Goal: Task Accomplishment & Management: Manage account settings

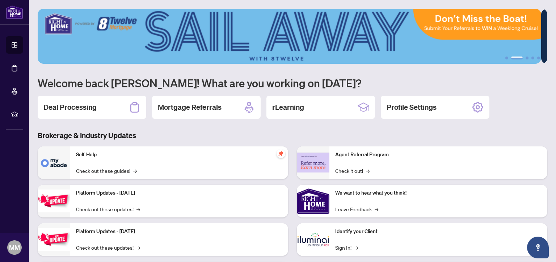
click at [514, 110] on div "Deal Processing Mortgage Referrals rLearning Profile Settings" at bounding box center [292, 106] width 509 height 23
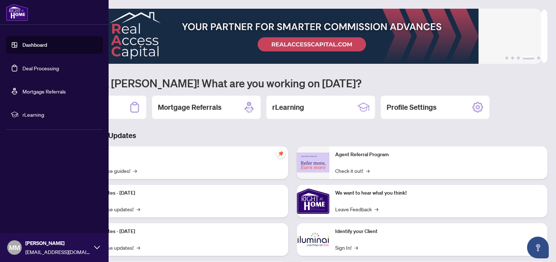
click at [96, 249] on icon at bounding box center [97, 247] width 6 height 6
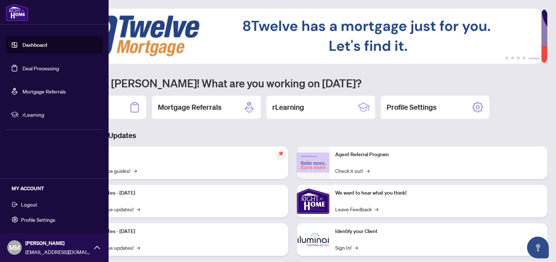
click at [46, 216] on span "Profile Settings" at bounding box center [38, 219] width 34 height 12
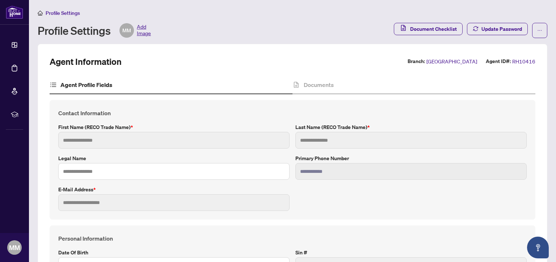
type input "******"
type input "****"
type input "**********"
type input "*********"
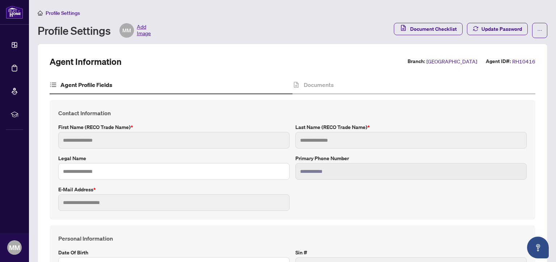
type input "*******"
type input "**********"
type input "****"
type input "**********"
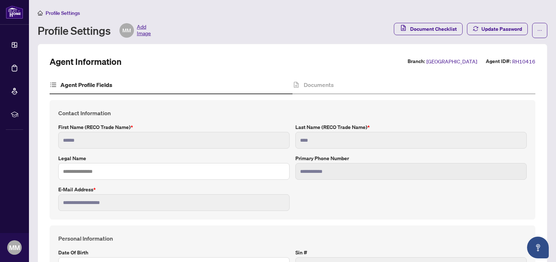
click at [143, 33] on span "Add Image" at bounding box center [144, 30] width 14 height 14
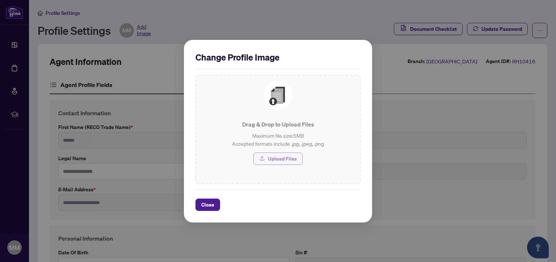
click at [284, 156] on span "Upload Files" at bounding box center [282, 159] width 29 height 12
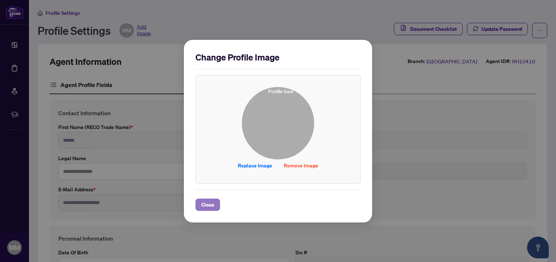
click at [204, 203] on span "Close" at bounding box center [207, 205] width 13 height 12
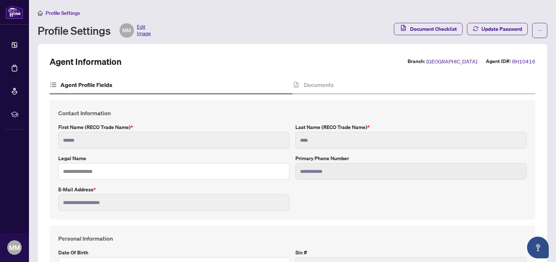
click at [146, 26] on span "Edit Image" at bounding box center [144, 30] width 14 height 14
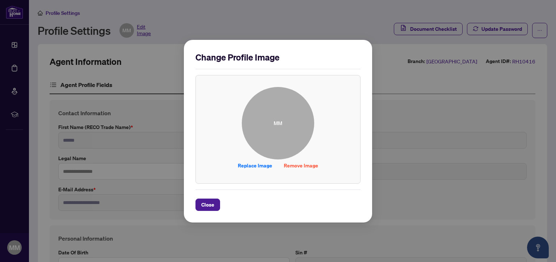
click at [272, 124] on span "MM" at bounding box center [278, 123] width 72 height 72
click at [259, 164] on span "Replace Image" at bounding box center [255, 166] width 34 height 12
click at [207, 205] on span "Close" at bounding box center [207, 205] width 13 height 12
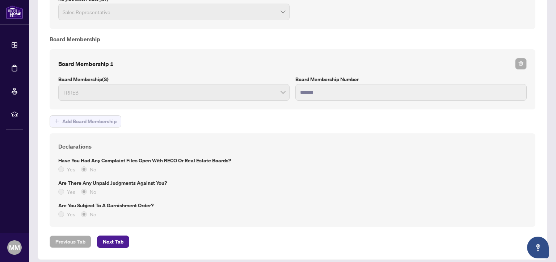
scroll to position [554, 0]
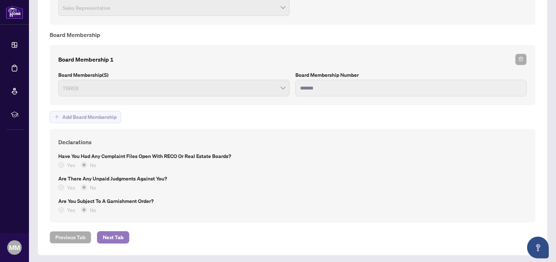
click at [111, 231] on span "Next Tab" at bounding box center [113, 237] width 21 height 12
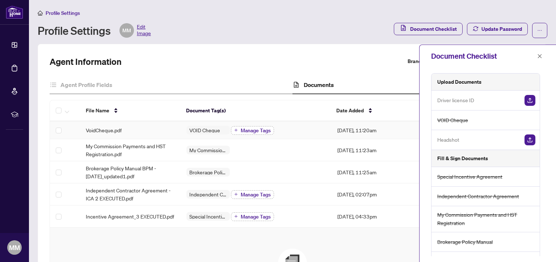
click at [255, 131] on span "Manage Tags" at bounding box center [256, 130] width 30 height 5
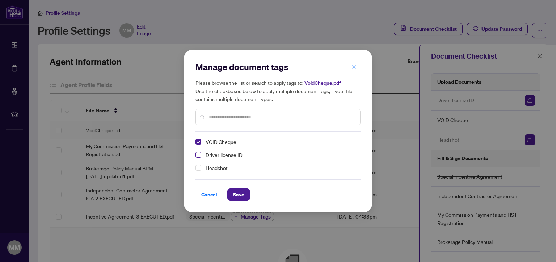
click at [198, 155] on span "Select Driver license ID" at bounding box center [198, 155] width 6 height 6
click at [199, 167] on span "Select Headshot" at bounding box center [198, 168] width 6 height 6
click at [247, 118] on input "text" at bounding box center [281, 117] width 145 height 8
click at [239, 195] on span "Save" at bounding box center [238, 194] width 11 height 12
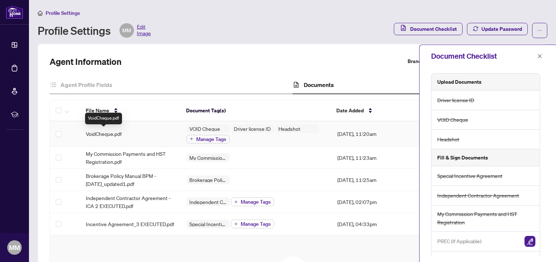
click at [120, 132] on span "VoidCheque.pdf" at bounding box center [104, 133] width 36 height 8
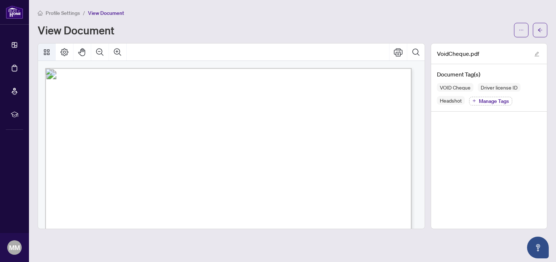
click at [46, 55] on icon "Thumbnails" at bounding box center [46, 52] width 9 height 9
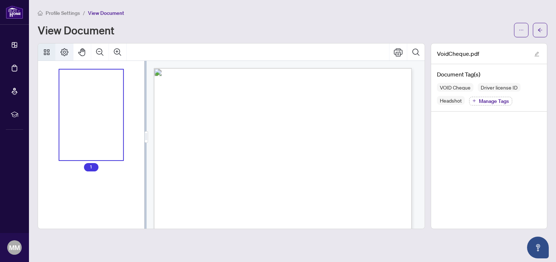
click at [62, 55] on icon "Page Layout" at bounding box center [64, 52] width 9 height 9
click at [49, 50] on icon "Thumbnails" at bounding box center [47, 52] width 6 height 6
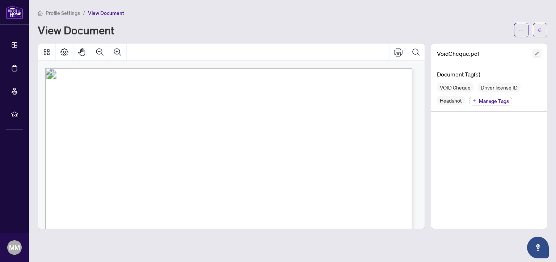
click at [535, 53] on icon "edit" at bounding box center [536, 53] width 5 height 5
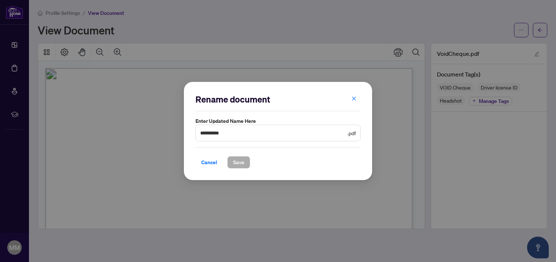
click at [353, 97] on icon "close" at bounding box center [353, 98] width 5 height 5
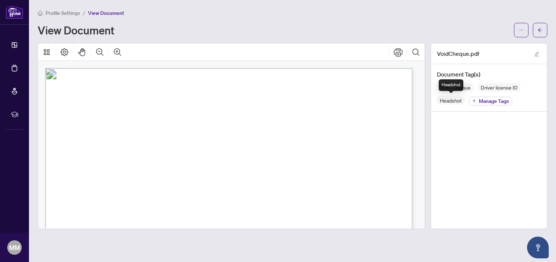
click at [451, 102] on span "Headshot" at bounding box center [451, 100] width 28 height 5
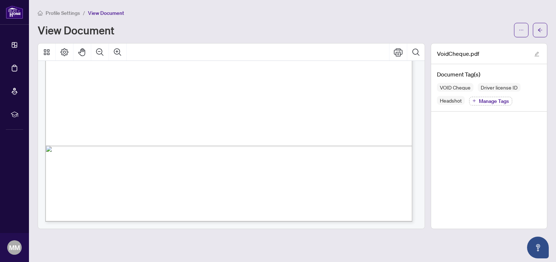
scroll to position [372, 0]
click at [50, 52] on icon "Thumbnails" at bounding box center [46, 52] width 9 height 9
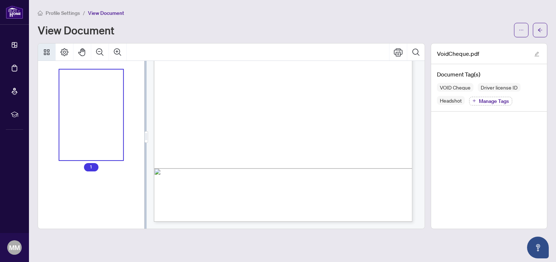
scroll to position [218, 0]
click at [59, 51] on button "Page Layout" at bounding box center [64, 51] width 17 height 17
click at [522, 33] on span "button" at bounding box center [520, 30] width 5 height 12
click at [483, 47] on span "Download" at bounding box center [494, 46] width 55 height 8
click at [467, 76] on h4 "Document Tag(s)" at bounding box center [489, 74] width 104 height 9
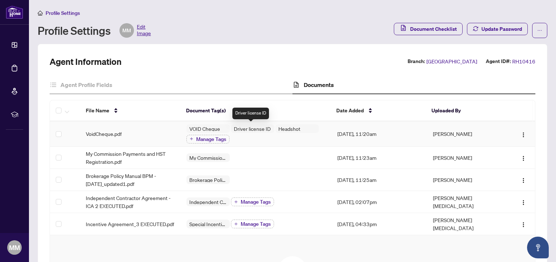
click at [255, 128] on span "Driver license ID" at bounding box center [252, 128] width 43 height 5
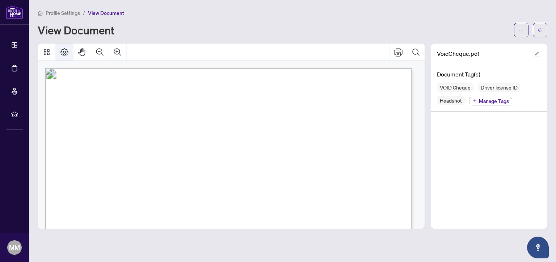
click at [66, 52] on icon "Page Layout" at bounding box center [64, 52] width 9 height 9
click at [46, 51] on icon "Thumbnails" at bounding box center [46, 52] width 9 height 9
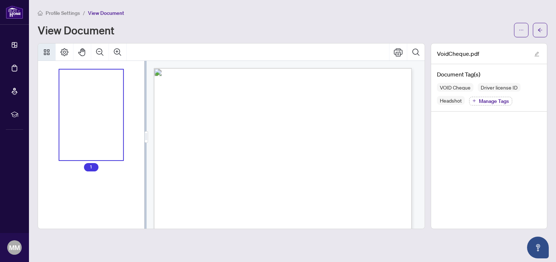
click at [42, 51] on icon "Thumbnails" at bounding box center [46, 52] width 9 height 9
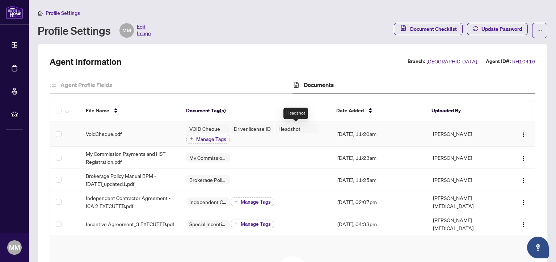
click at [285, 128] on span "Headshot" at bounding box center [289, 128] width 28 height 5
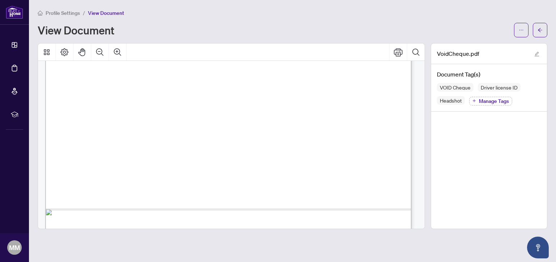
scroll to position [148, 0]
click at [503, 101] on span "Manage Tags" at bounding box center [494, 100] width 30 height 5
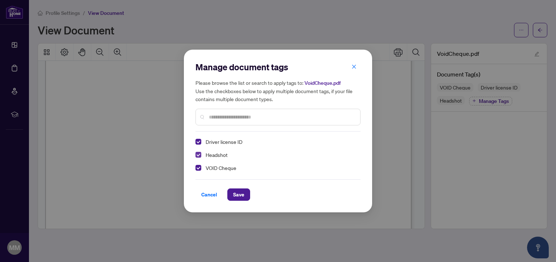
click at [200, 152] on span "Select Headshot" at bounding box center [198, 155] width 6 height 6
click at [199, 142] on span "Select Driver license ID" at bounding box center [198, 142] width 6 height 6
click at [198, 169] on span "Select Headshot" at bounding box center [198, 168] width 6 height 6
click at [200, 141] on span "Select Headshot" at bounding box center [198, 142] width 6 height 6
click at [198, 169] on span "Select Headshot" at bounding box center [198, 168] width 6 height 6
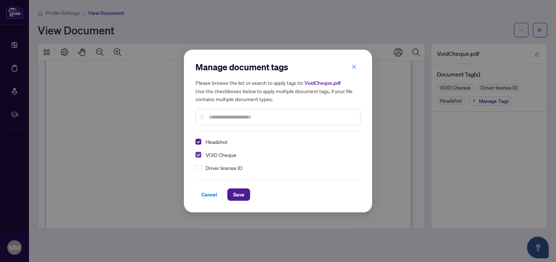
click at [198, 154] on span "Select VOID Cheque" at bounding box center [198, 155] width 6 height 6
click at [221, 119] on input "text" at bounding box center [281, 117] width 145 height 8
click at [207, 197] on span "Cancel" at bounding box center [209, 194] width 16 height 12
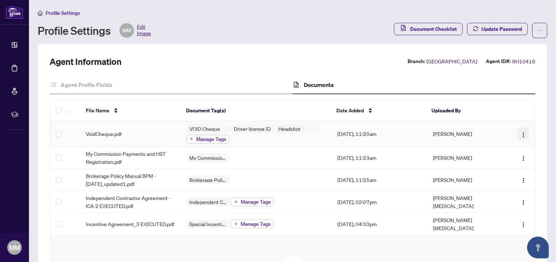
click at [520, 133] on img "button" at bounding box center [523, 135] width 6 height 6
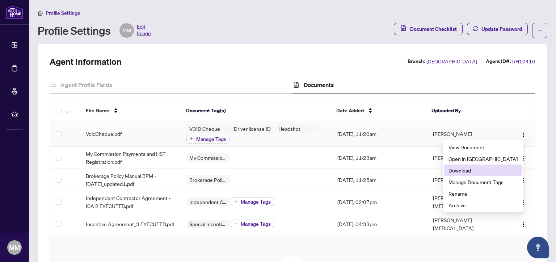
click at [486, 171] on span "Download" at bounding box center [482, 170] width 69 height 8
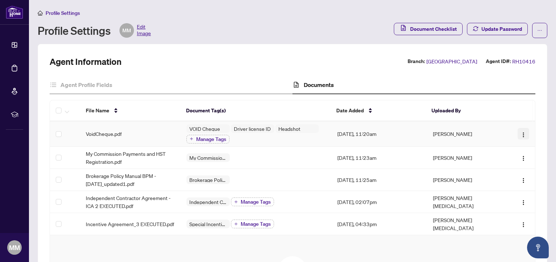
click at [520, 132] on img "button" at bounding box center [523, 135] width 6 height 6
click at [538, 179] on div "Agent Information Branch: [GEOGRAPHIC_DATA] Agent ID#: RH10416 Agent Profile Fi…" at bounding box center [292, 219] width 509 height 350
click at [212, 137] on span "Manage Tags" at bounding box center [211, 138] width 30 height 5
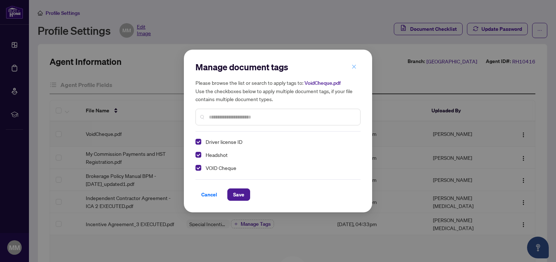
click at [354, 69] on span "button" at bounding box center [353, 67] width 5 height 12
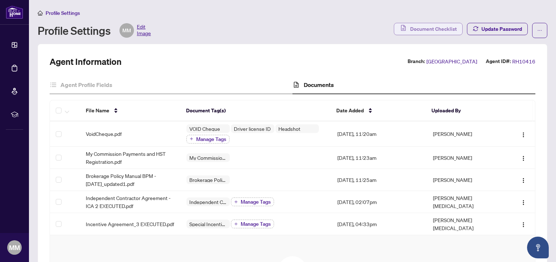
click at [416, 32] on span "Document Checklist" at bounding box center [433, 29] width 47 height 12
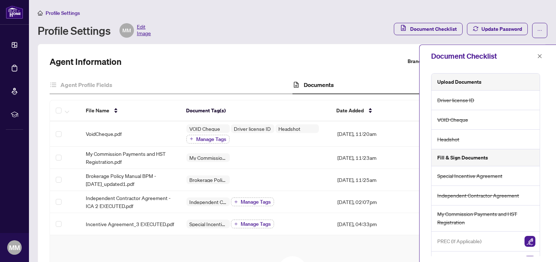
click at [286, 114] on th "Document Tag(s)" at bounding box center [255, 110] width 150 height 21
click at [249, 128] on span "Driver license ID" at bounding box center [252, 128] width 43 height 5
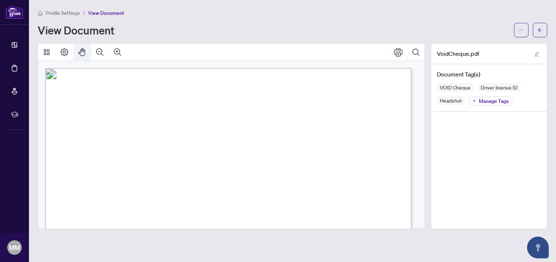
click at [81, 50] on icon "Pan Mode" at bounding box center [82, 52] width 9 height 9
click at [65, 54] on icon "Page Layout" at bounding box center [64, 52] width 9 height 9
click at [113, 69] on icon "Double" at bounding box center [114, 71] width 6 height 6
click at [107, 70] on button "Single" at bounding box center [102, 71] width 12 height 12
click at [47, 54] on icon "Thumbnails" at bounding box center [47, 52] width 6 height 6
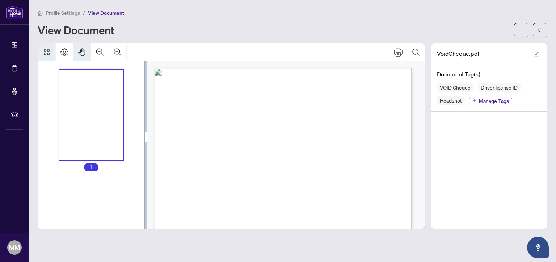
click at [491, 101] on span "Manage Tags" at bounding box center [494, 100] width 30 height 5
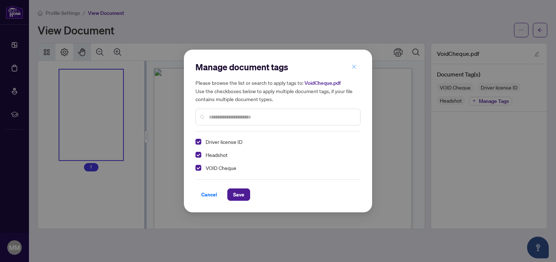
click at [354, 66] on icon "close" at bounding box center [354, 66] width 4 height 4
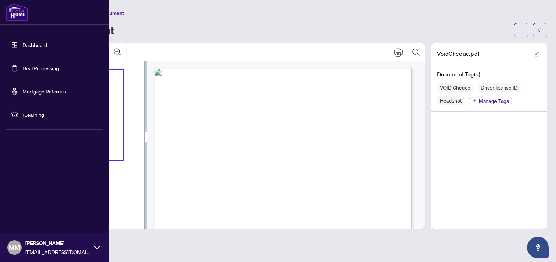
click at [33, 44] on link "Dashboard" at bounding box center [34, 45] width 25 height 7
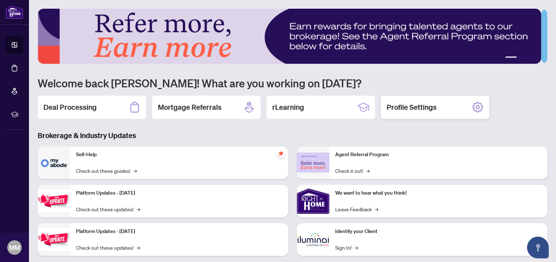
click at [419, 106] on h2 "Profile Settings" at bounding box center [411, 107] width 50 height 10
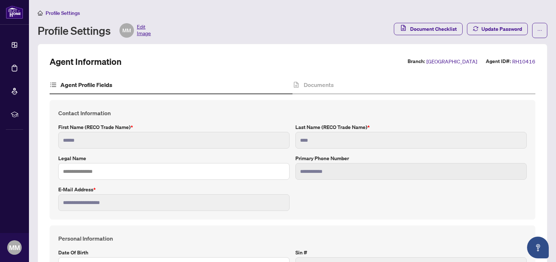
type input "**********"
type input "****"
type input "**********"
click at [311, 82] on h4 "Documents" at bounding box center [318, 84] width 30 height 9
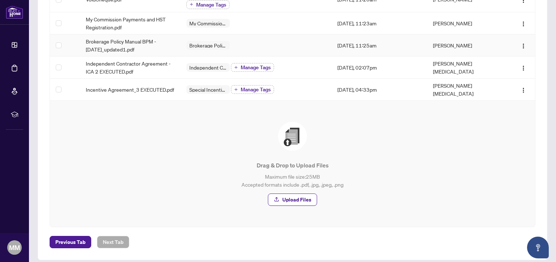
scroll to position [135, 0]
click at [303, 193] on span "Upload Files" at bounding box center [296, 199] width 29 height 12
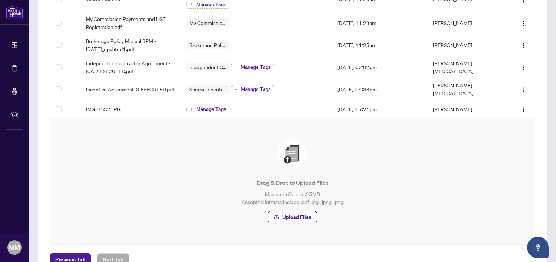
scroll to position [98, 0]
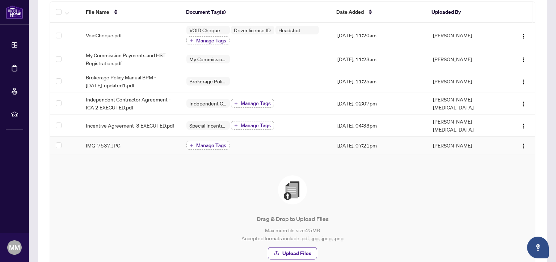
click at [211, 143] on span "Manage Tags" at bounding box center [211, 145] width 30 height 5
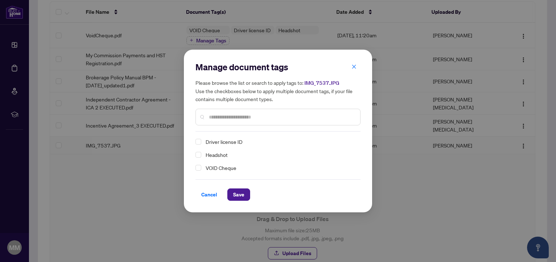
click at [201, 154] on div "Headshot" at bounding box center [275, 154] width 161 height 9
click at [198, 155] on span "Select Headshot" at bounding box center [198, 155] width 6 height 6
click at [240, 192] on span "Save" at bounding box center [238, 194] width 11 height 12
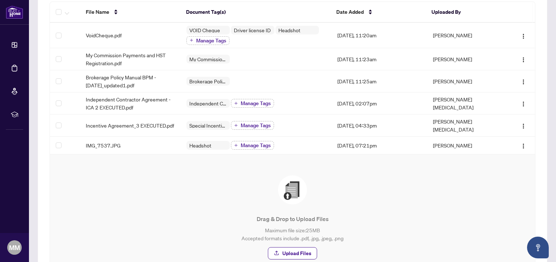
click at [190, 175] on div "Drag & Drop to Upload Files Maximum file size: 25 MB Accepted formats include .…" at bounding box center [292, 217] width 456 height 84
click at [283, 247] on span "Upload Files" at bounding box center [296, 253] width 29 height 12
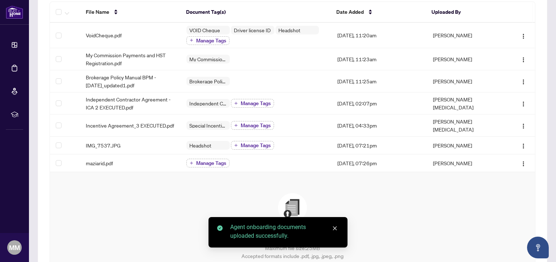
click at [334, 228] on icon "close" at bounding box center [335, 228] width 4 height 4
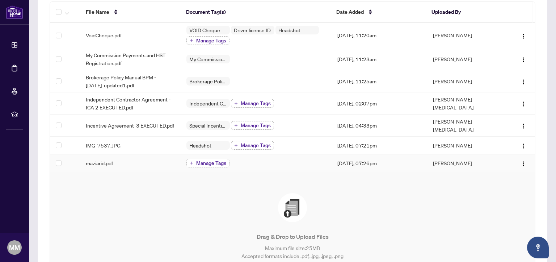
click at [197, 160] on span "Manage Tags" at bounding box center [211, 162] width 30 height 5
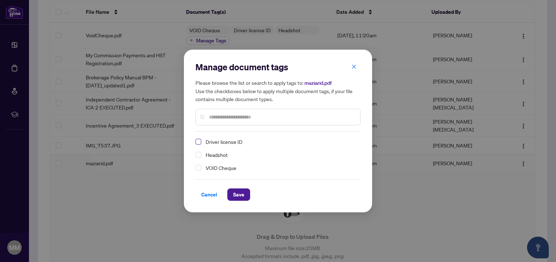
click at [198, 143] on span "Select Driver license ID" at bounding box center [198, 142] width 6 height 6
click at [235, 197] on span "Save" at bounding box center [238, 194] width 11 height 12
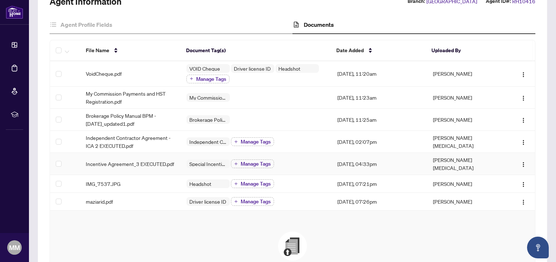
scroll to position [145, 0]
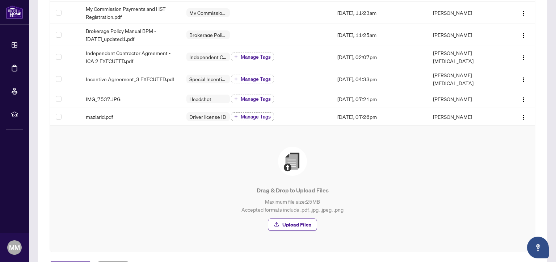
click at [79, 261] on span "Previous Tab" at bounding box center [70, 267] width 30 height 12
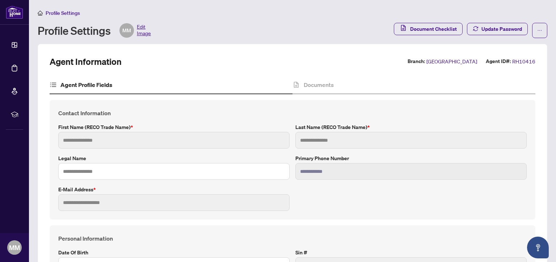
type input "******"
type input "****"
type input "**********"
type input "*********"
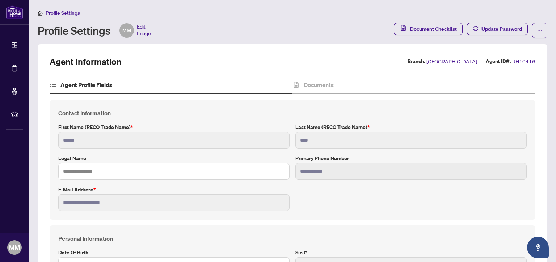
type input "*******"
type input "**********"
type input "****"
type input "**********"
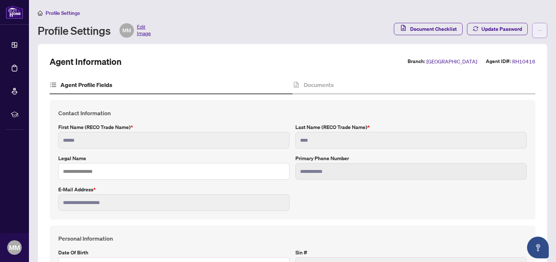
click at [537, 28] on icon "ellipsis" at bounding box center [539, 30] width 5 height 5
click at [525, 48] on span "Agent Activity History" at bounding box center [510, 46] width 50 height 8
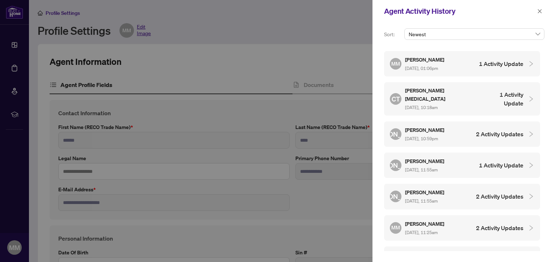
scroll to position [396, 0]
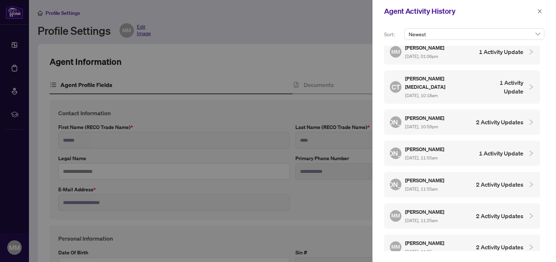
click at [21, 14] on div at bounding box center [278, 131] width 556 height 262
drag, startPoint x: 536, startPoint y: 9, endPoint x: 491, endPoint y: 21, distance: 46.6
click at [535, 9] on button "button" at bounding box center [539, 11] width 9 height 9
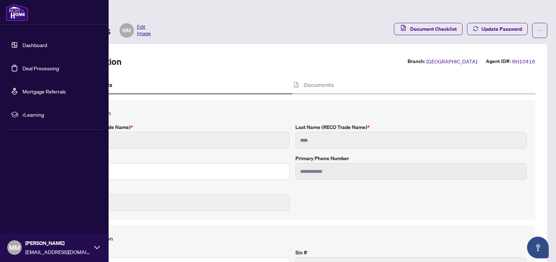
click at [14, 13] on img at bounding box center [17, 12] width 22 height 17
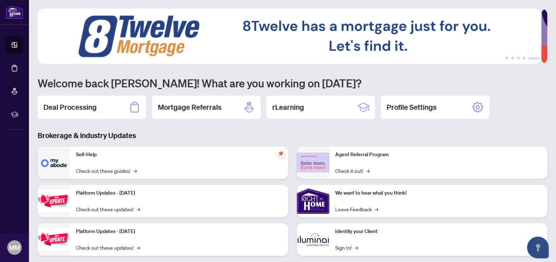
click at [306, 199] on img at bounding box center [313, 200] width 33 height 33
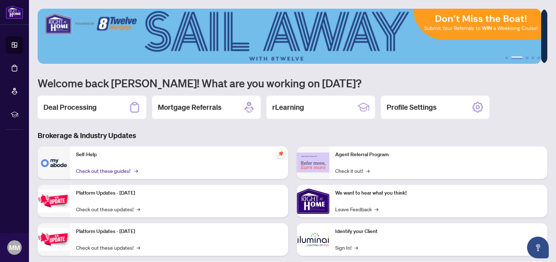
click at [118, 170] on link "Check out these guides! →" at bounding box center [106, 170] width 61 height 8
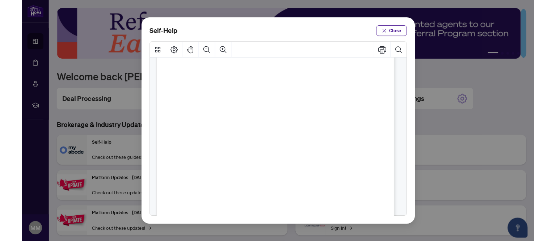
scroll to position [434, 0]
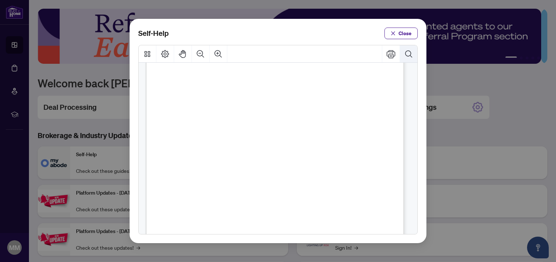
click at [406, 55] on icon "Search Document" at bounding box center [408, 53] width 7 height 7
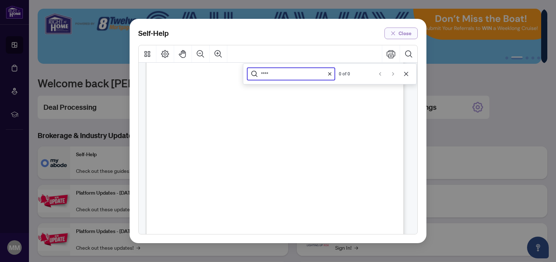
type input "****"
click at [412, 31] on button "Close" at bounding box center [400, 33] width 33 height 12
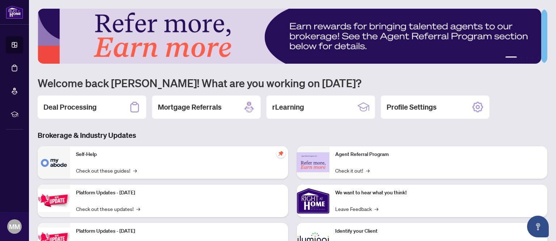
click at [50, 161] on img at bounding box center [54, 162] width 33 height 33
click at [88, 170] on link "Check out these guides! →" at bounding box center [106, 170] width 61 height 8
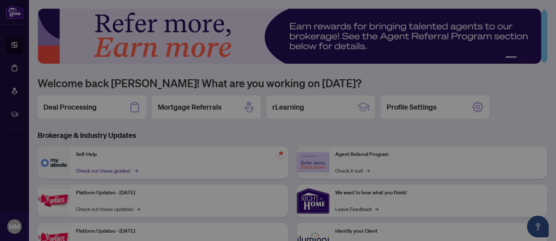
scroll to position [433, 0]
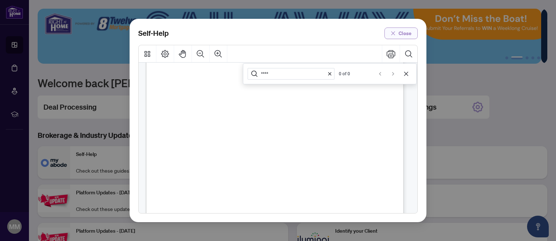
click at [408, 35] on span "Close" at bounding box center [404, 33] width 13 height 12
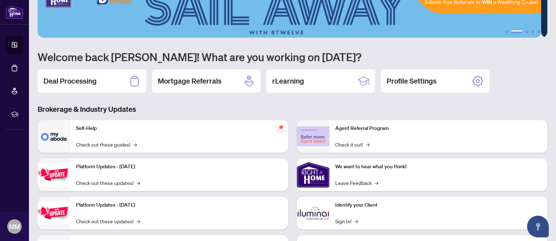
scroll to position [71, 0]
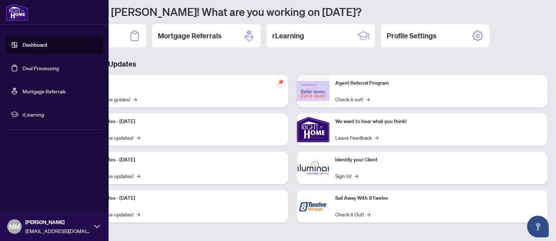
click at [25, 114] on span "rLearning" at bounding box center [59, 114] width 75 height 8
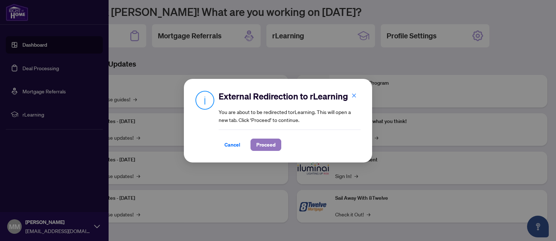
click at [261, 144] on span "Proceed" at bounding box center [265, 145] width 19 height 12
